Goal: Task Accomplishment & Management: Manage account settings

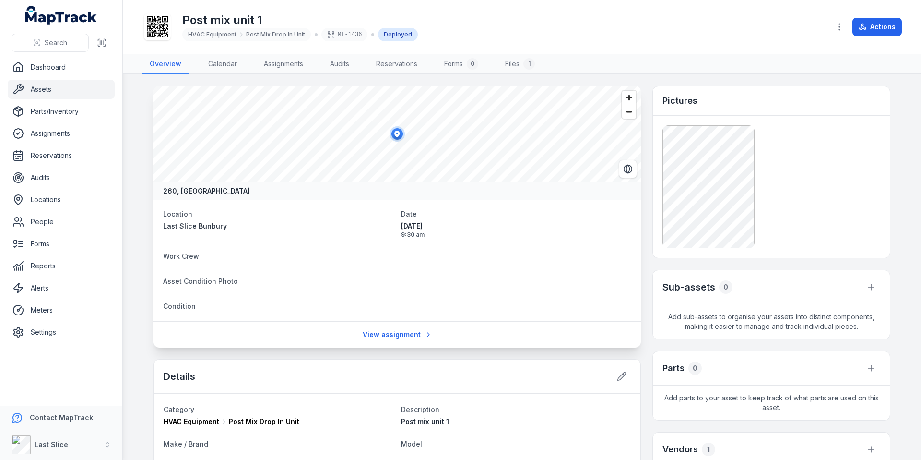
click at [837, 26] on icon "button" at bounding box center [840, 27] width 10 height 10
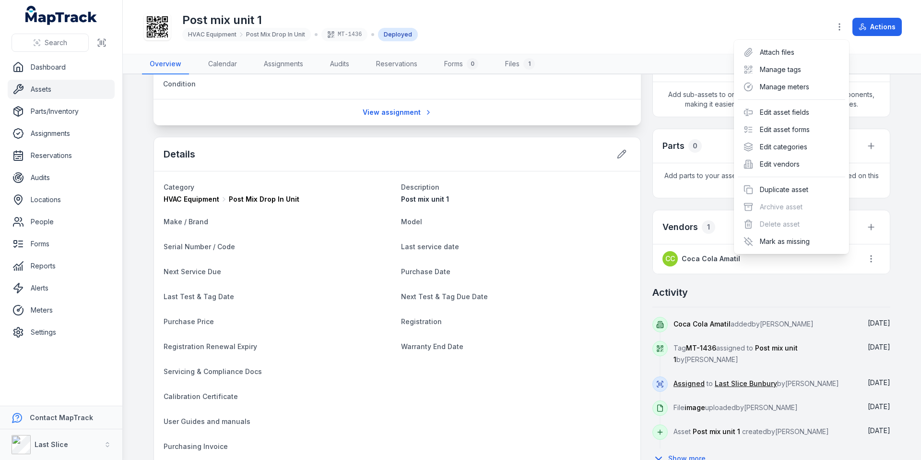
click at [655, 127] on div "Toggle Navigation Post mix unit 1 HVAC Equipment Post Mix Drop In Unit MT-1436 …" at bounding box center [522, 230] width 798 height 460
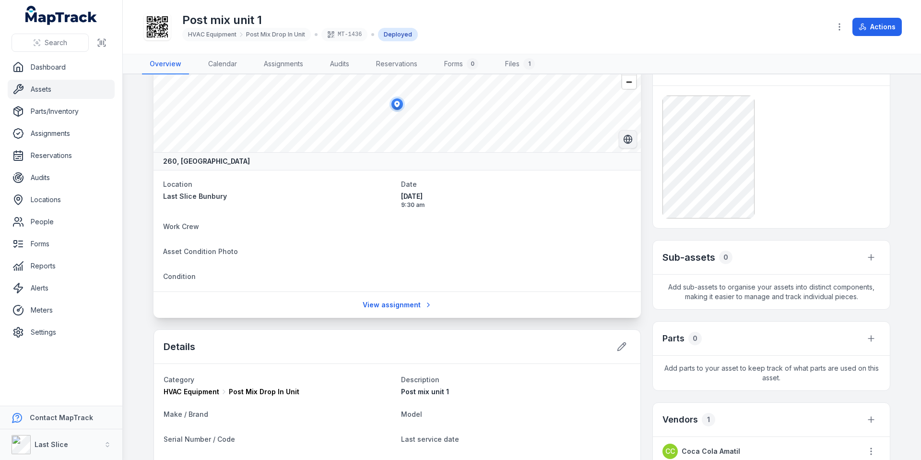
scroll to position [0, 0]
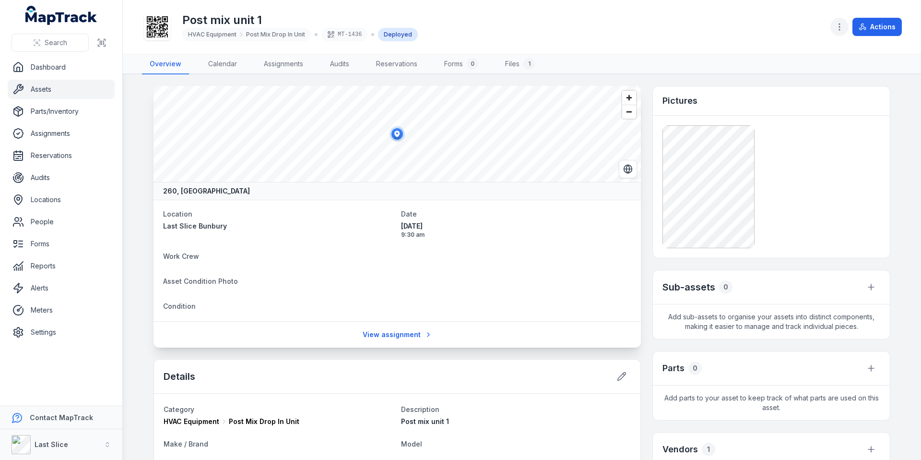
click at [832, 30] on button "button" at bounding box center [839, 27] width 18 height 18
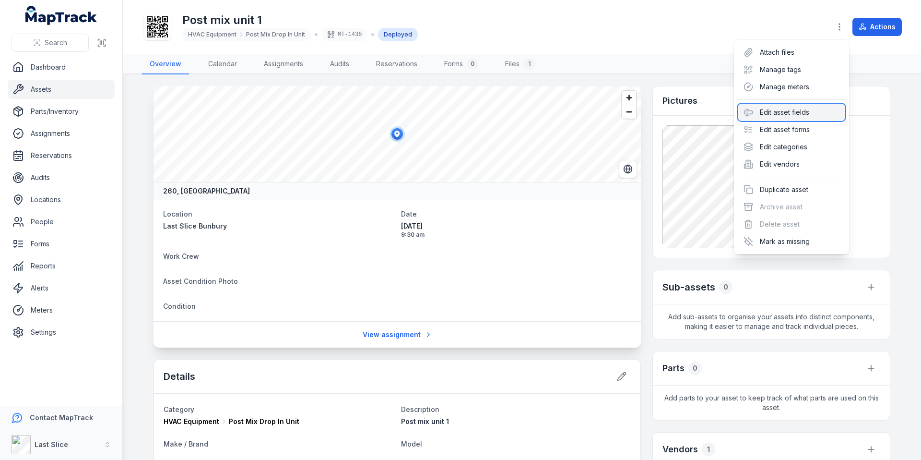
click at [791, 104] on div "Edit asset fields" at bounding box center [791, 112] width 107 height 17
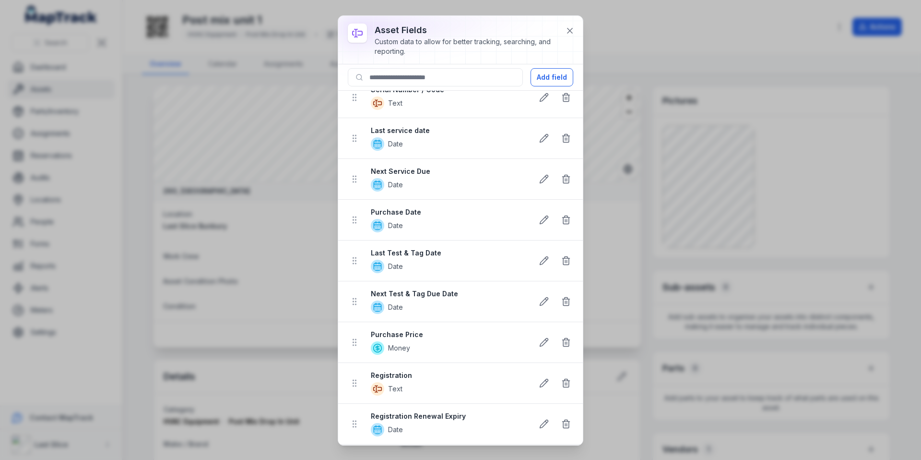
scroll to position [111, 0]
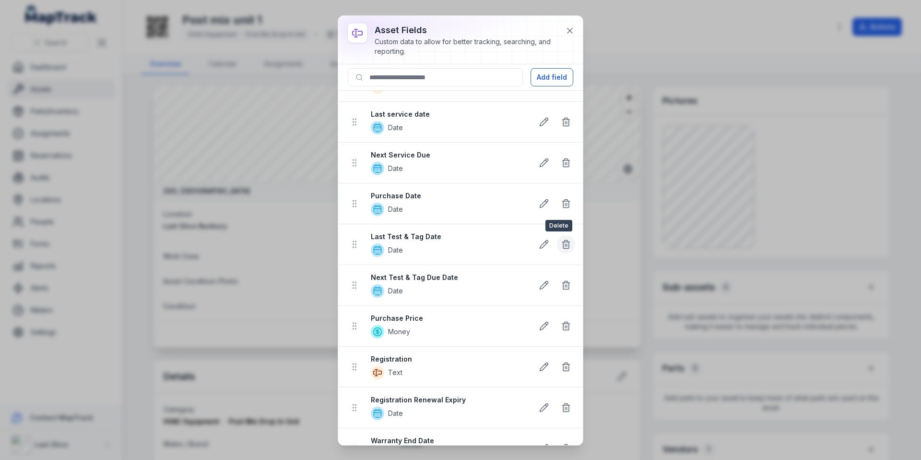
click at [563, 243] on icon at bounding box center [566, 245] width 6 height 6
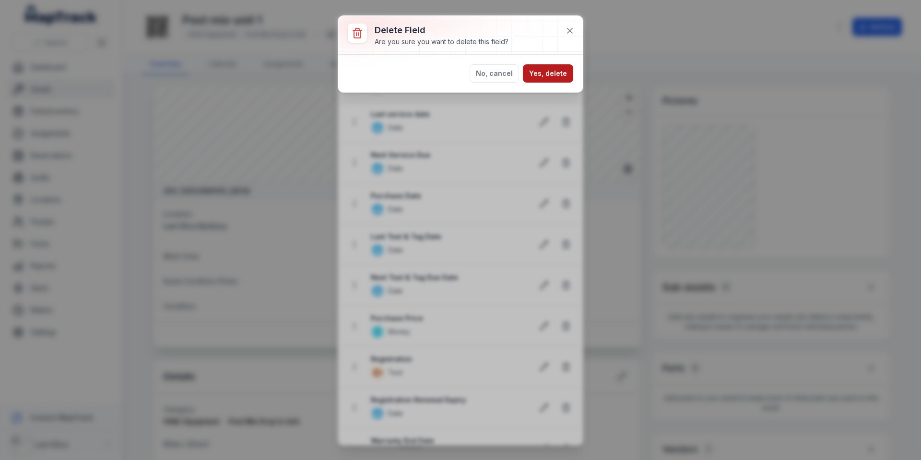
click at [560, 78] on button "Yes, delete" at bounding box center [548, 73] width 50 height 18
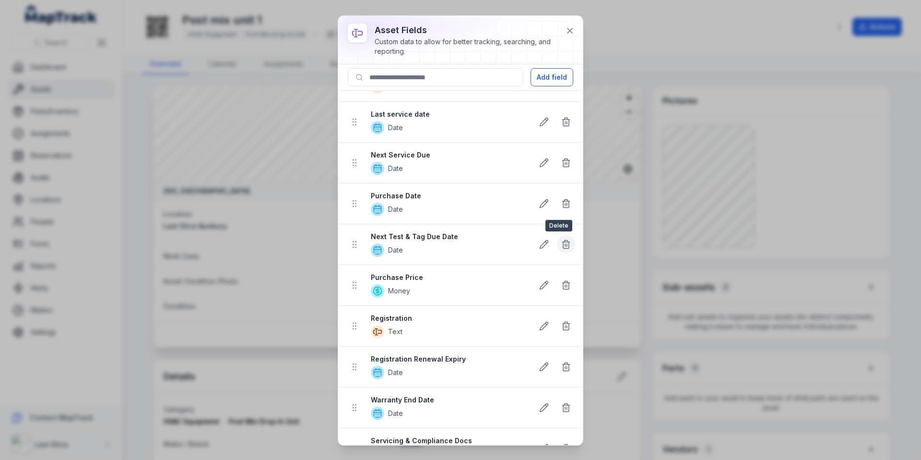
click at [565, 244] on line at bounding box center [565, 245] width 0 height 2
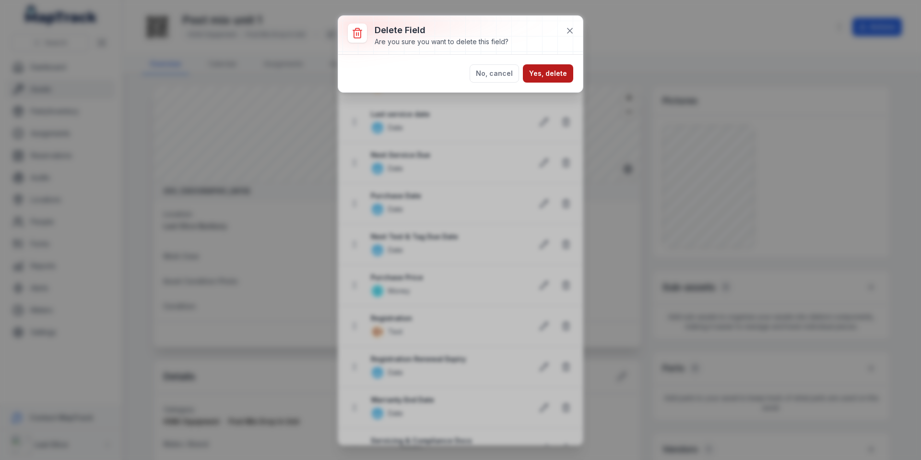
click at [548, 74] on button "Yes, delete" at bounding box center [548, 73] width 50 height 18
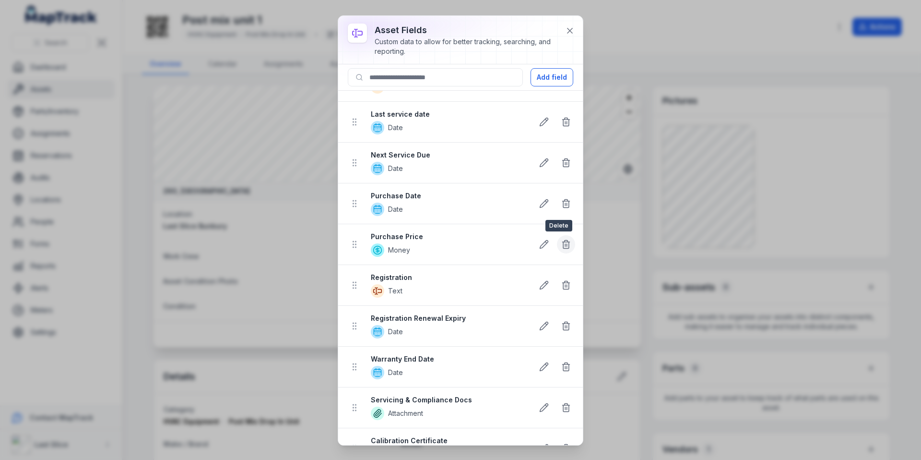
click at [563, 244] on icon at bounding box center [566, 244] width 10 height 10
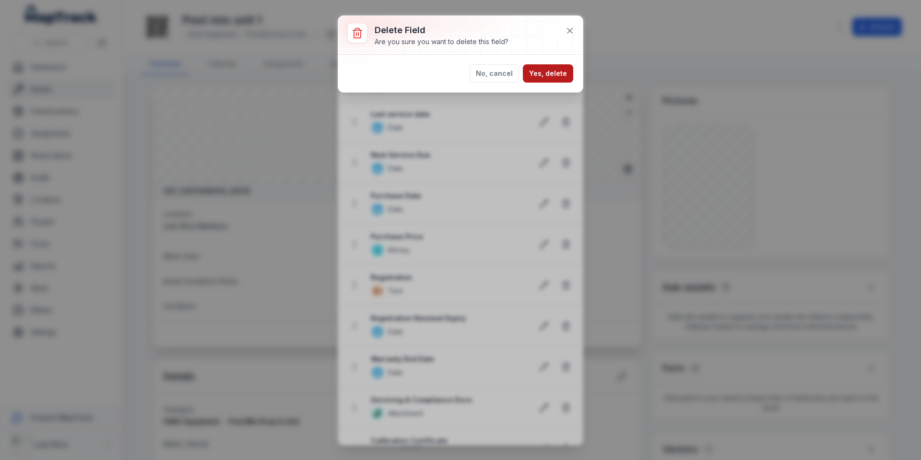
click at [552, 76] on button "Yes, delete" at bounding box center [548, 73] width 50 height 18
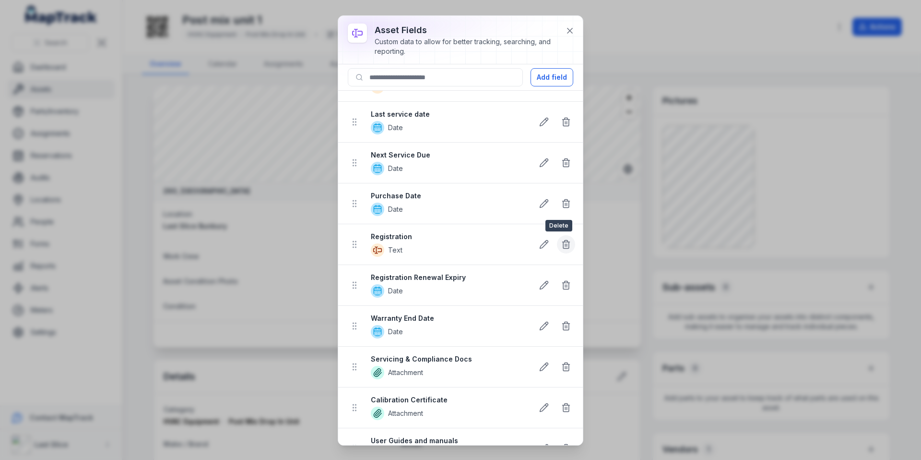
click at [562, 248] on icon at bounding box center [566, 244] width 10 height 10
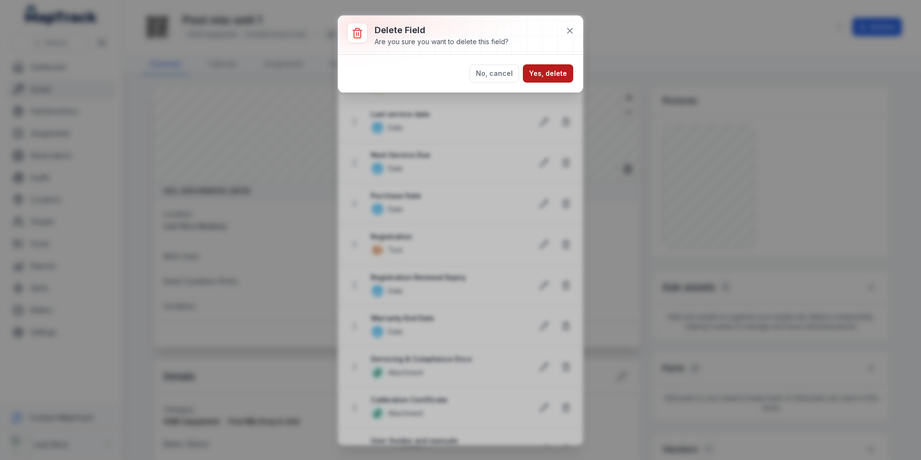
click at [552, 74] on button "Yes, delete" at bounding box center [548, 73] width 50 height 18
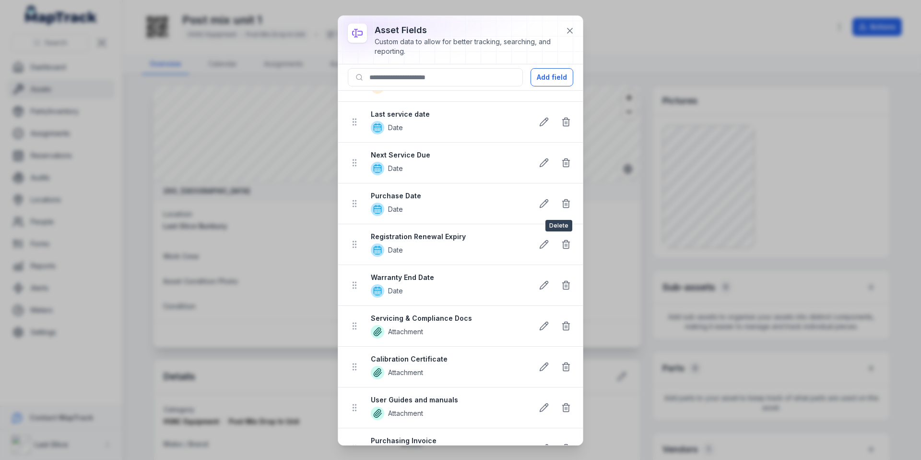
click at [567, 247] on div at bounding box center [566, 244] width 18 height 18
click at [561, 243] on icon at bounding box center [566, 244] width 10 height 10
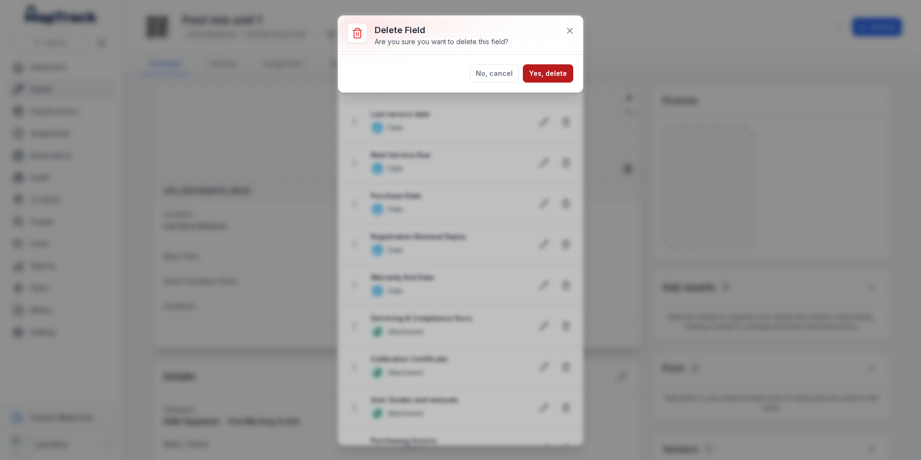
click at [564, 73] on button "Yes, delete" at bounding box center [548, 73] width 50 height 18
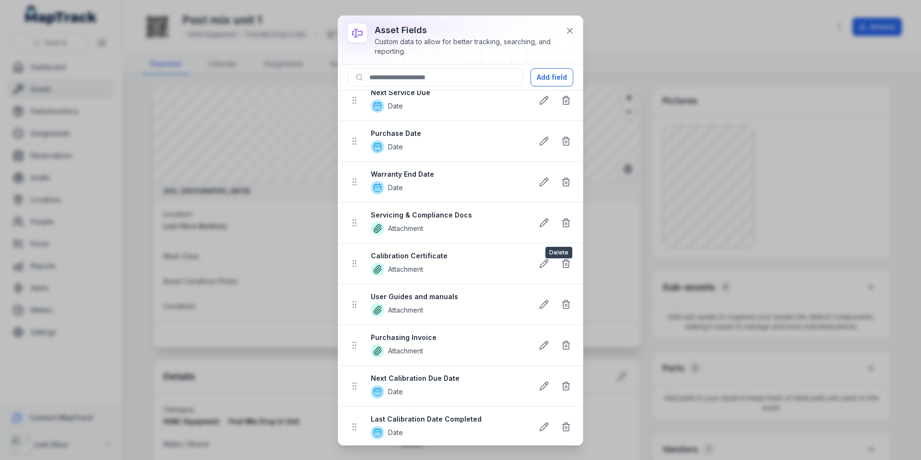
scroll to position [176, 0]
click at [563, 384] on icon at bounding box center [566, 384] width 6 height 6
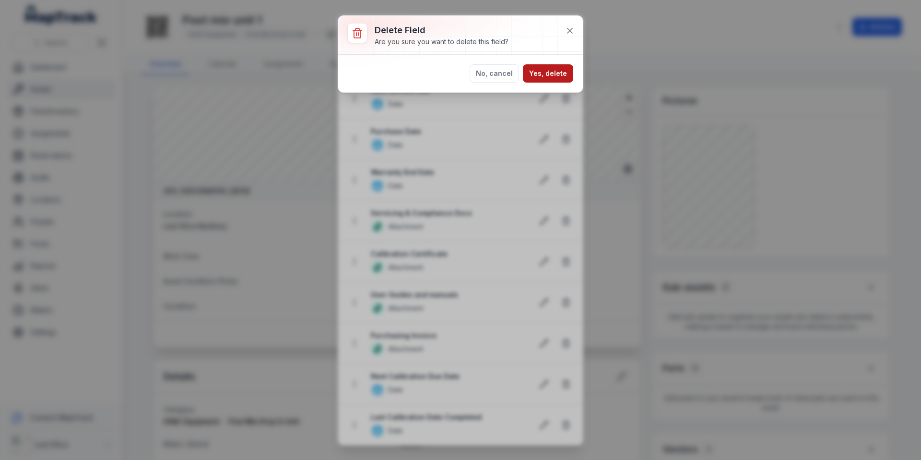
click at [552, 74] on button "Yes, delete" at bounding box center [548, 73] width 50 height 18
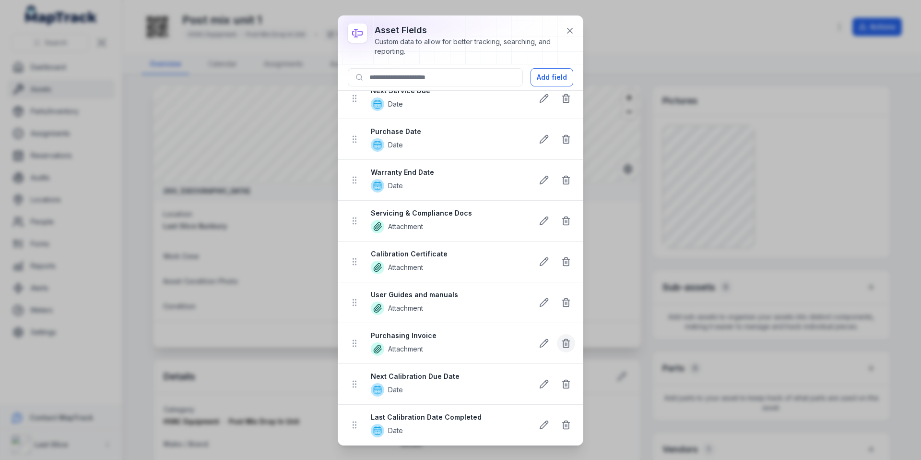
scroll to position [135, 0]
click at [561, 423] on icon at bounding box center [566, 425] width 10 height 10
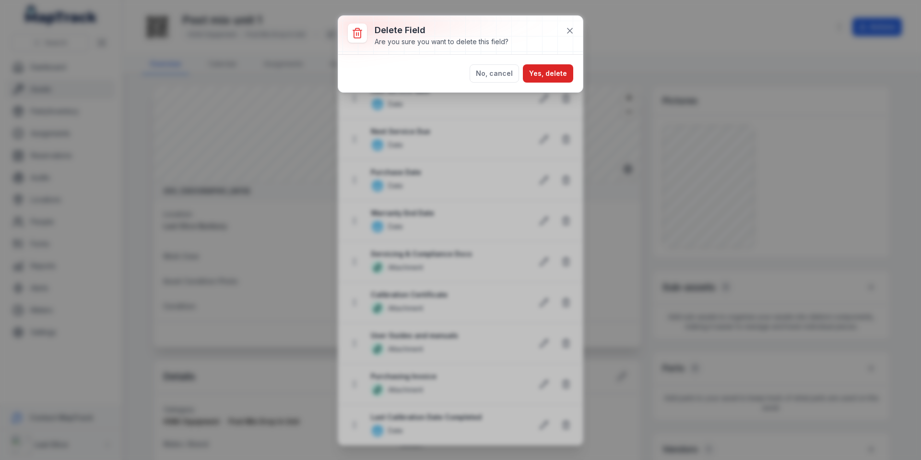
drag, startPoint x: 552, startPoint y: 71, endPoint x: 549, endPoint y: 131, distance: 60.0
click at [552, 71] on button "Yes, delete" at bounding box center [548, 73] width 50 height 18
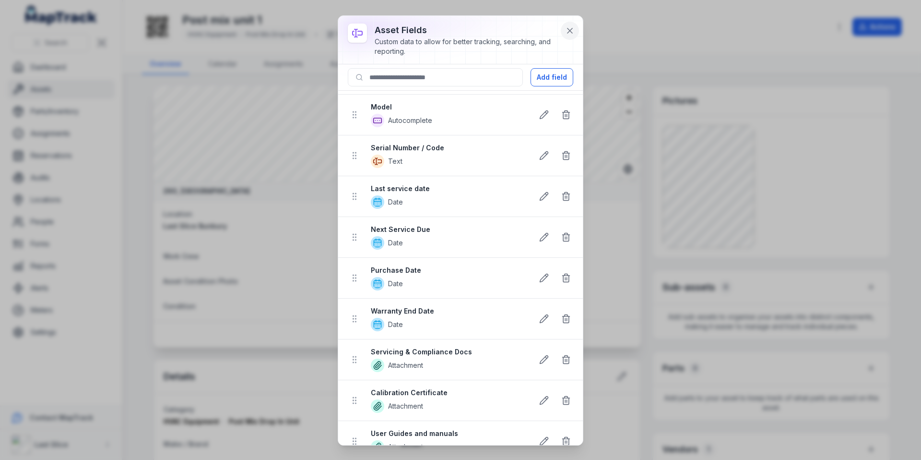
scroll to position [0, 0]
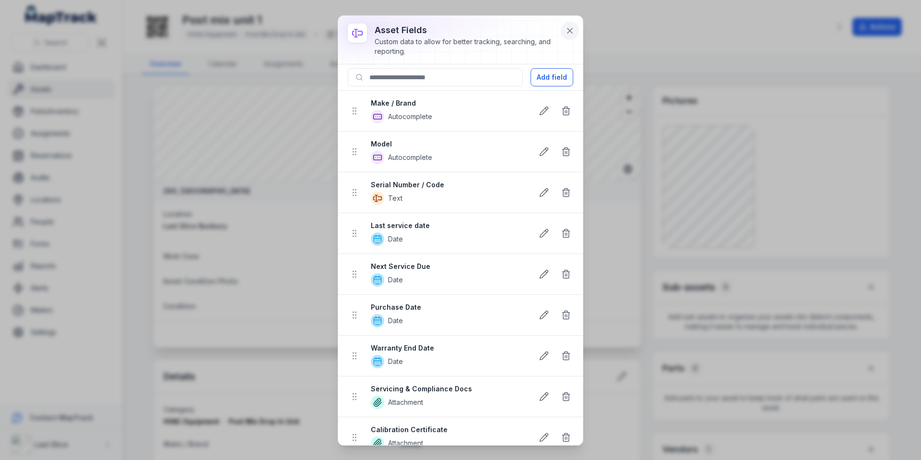
click at [574, 29] on icon at bounding box center [570, 31] width 10 height 10
